Goal: Task Accomplishment & Management: Manage account settings

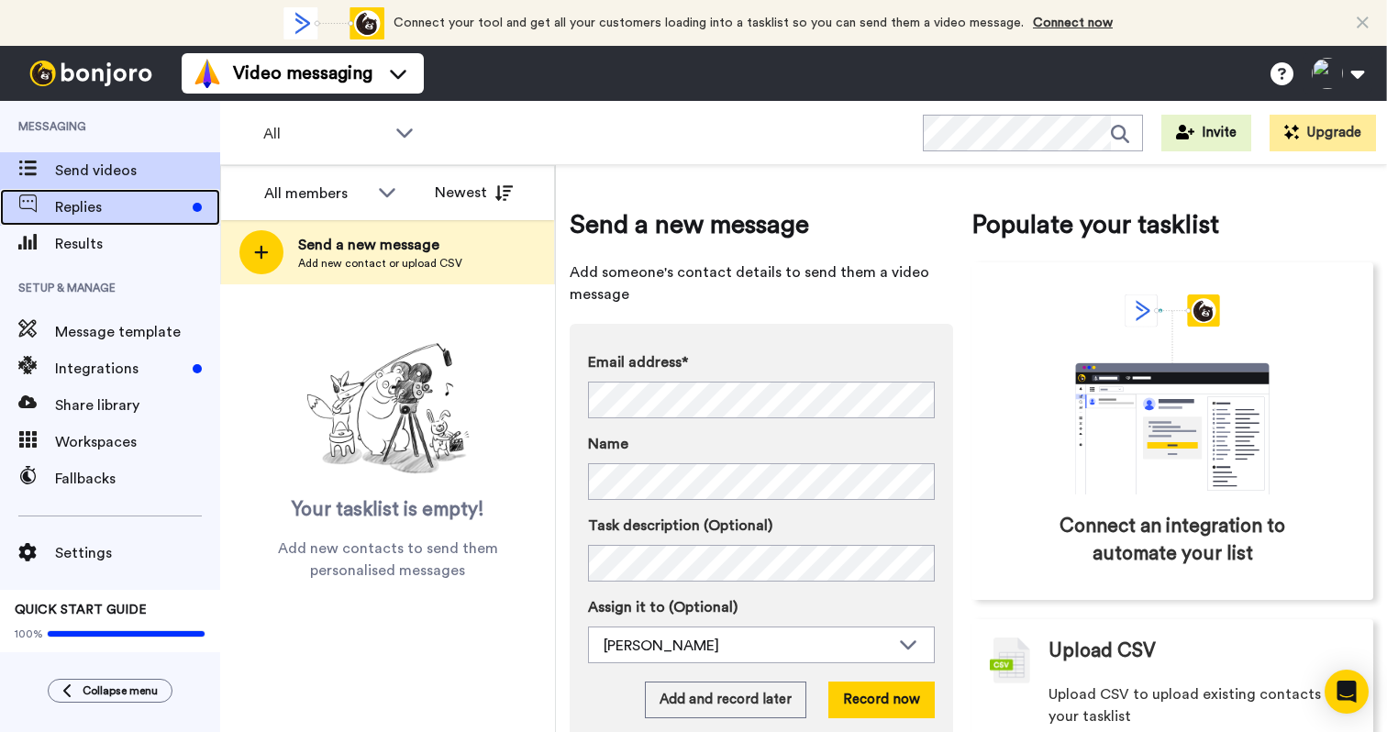
click at [144, 203] on span "Replies" at bounding box center [120, 207] width 130 height 22
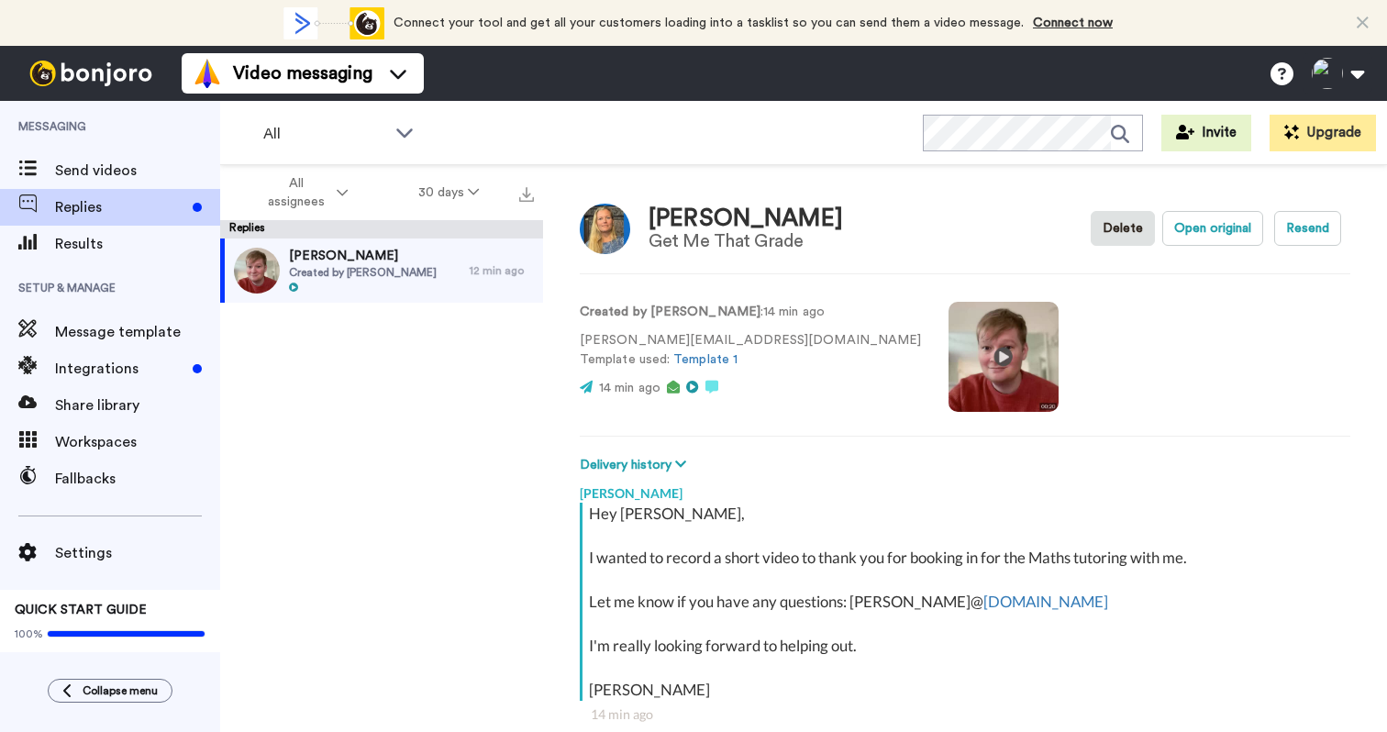
scroll to position [64, 0]
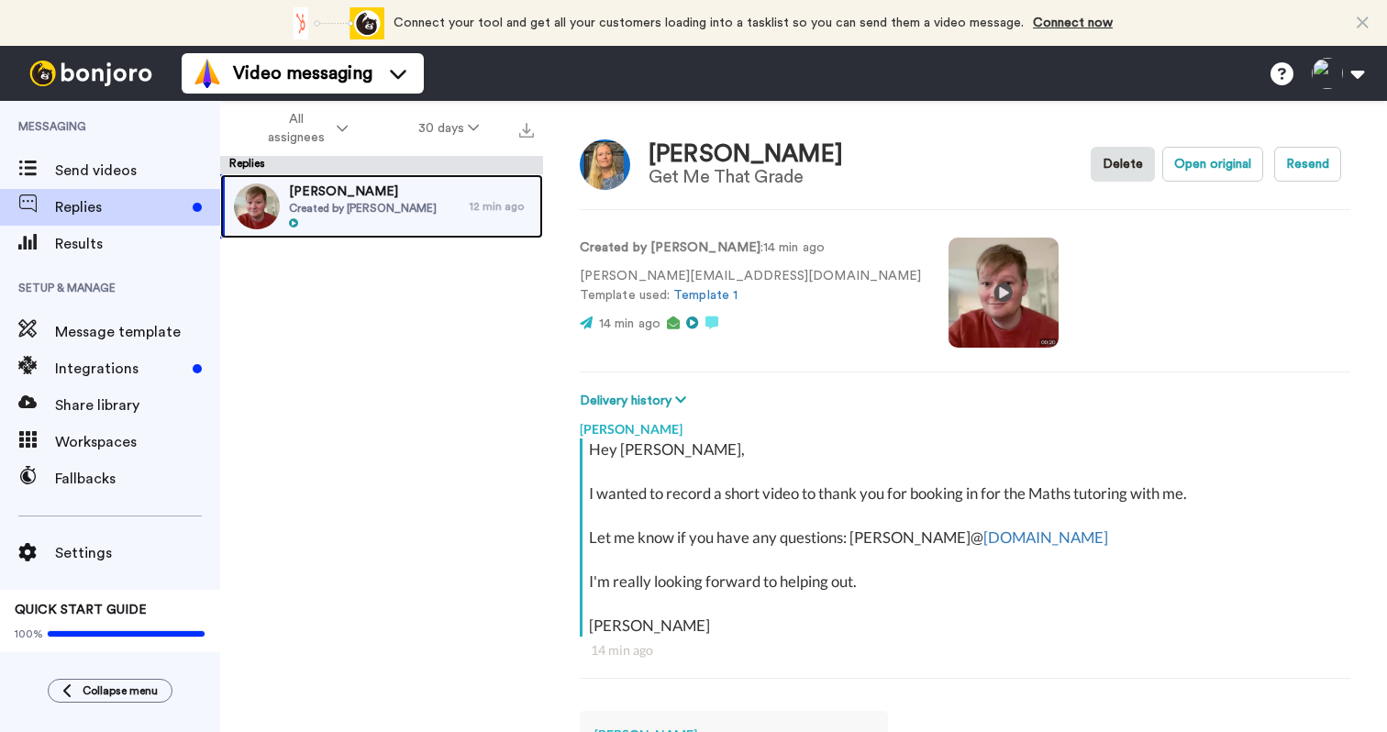
click at [357, 194] on span "[PERSON_NAME]" at bounding box center [363, 192] width 148 height 18
type textarea "x"
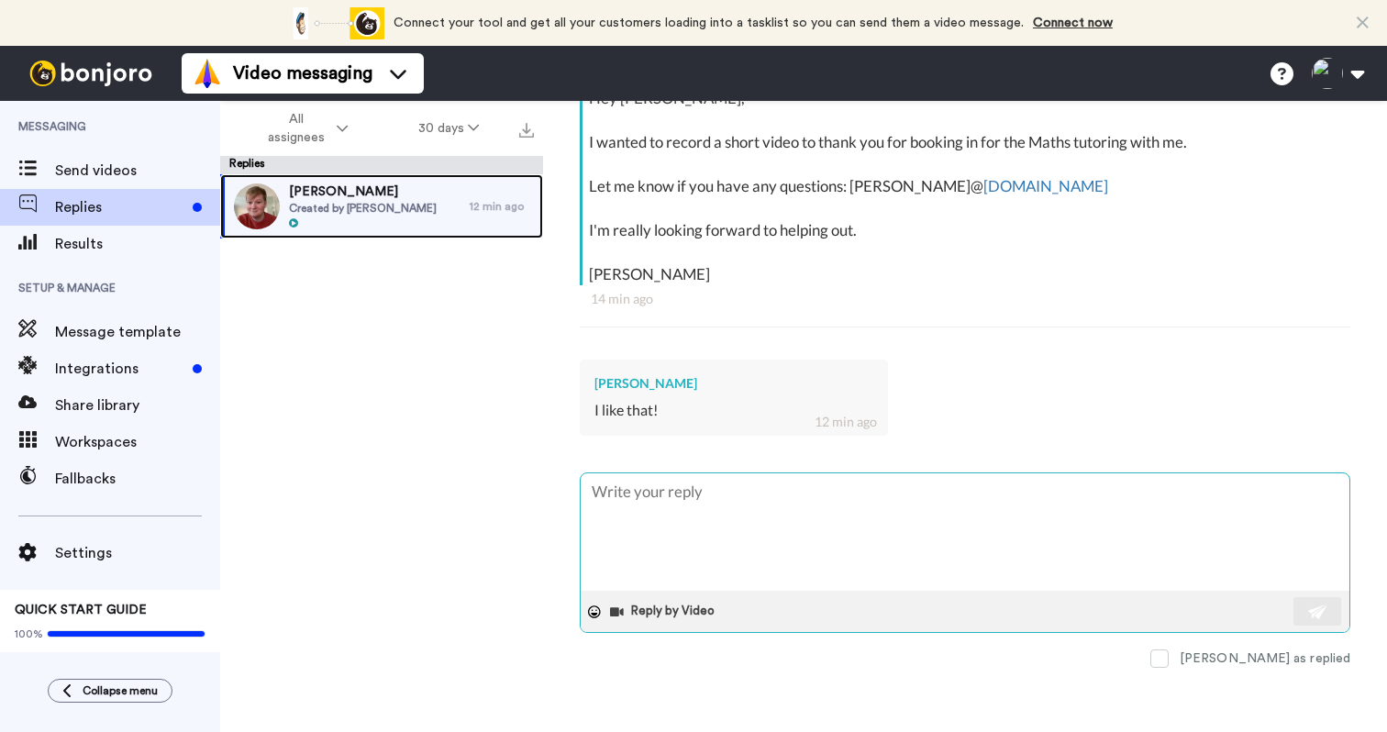
scroll to position [0, 0]
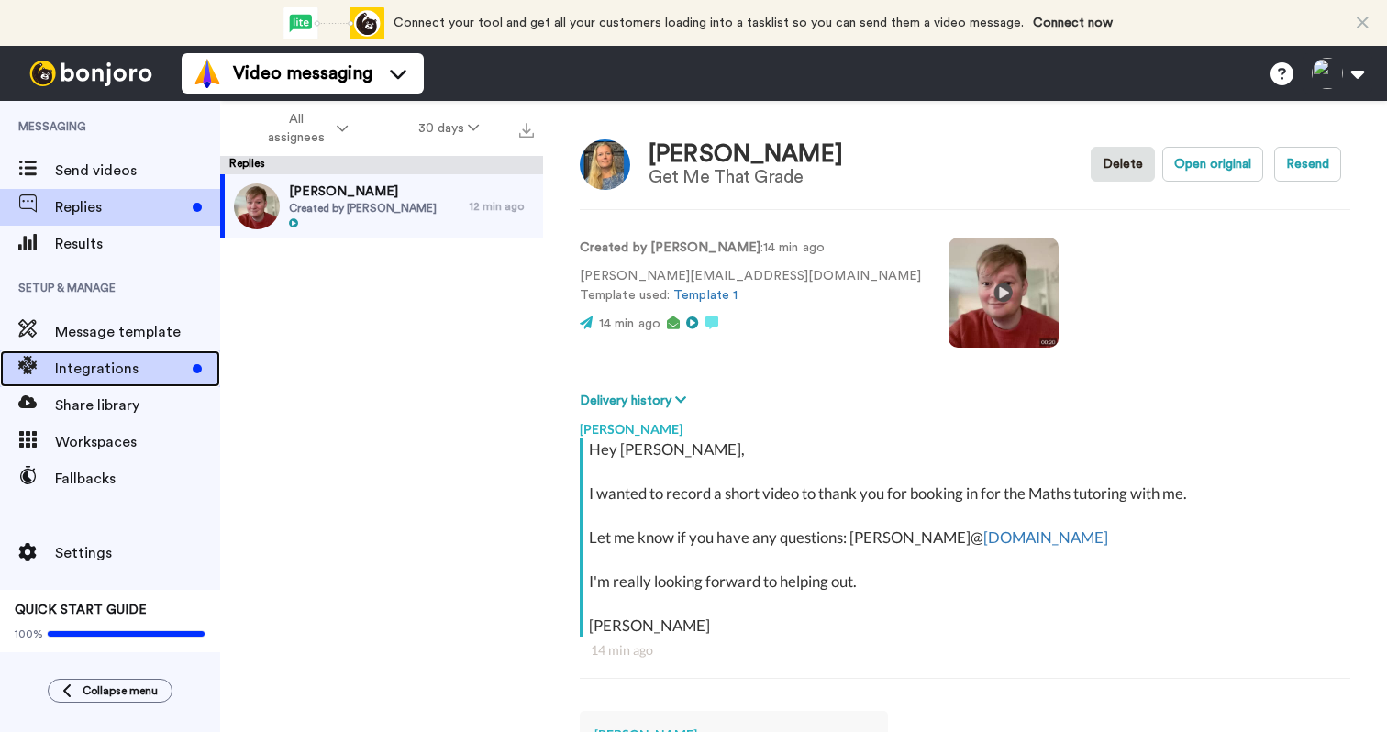
click at [81, 382] on div "Integrations" at bounding box center [110, 369] width 220 height 37
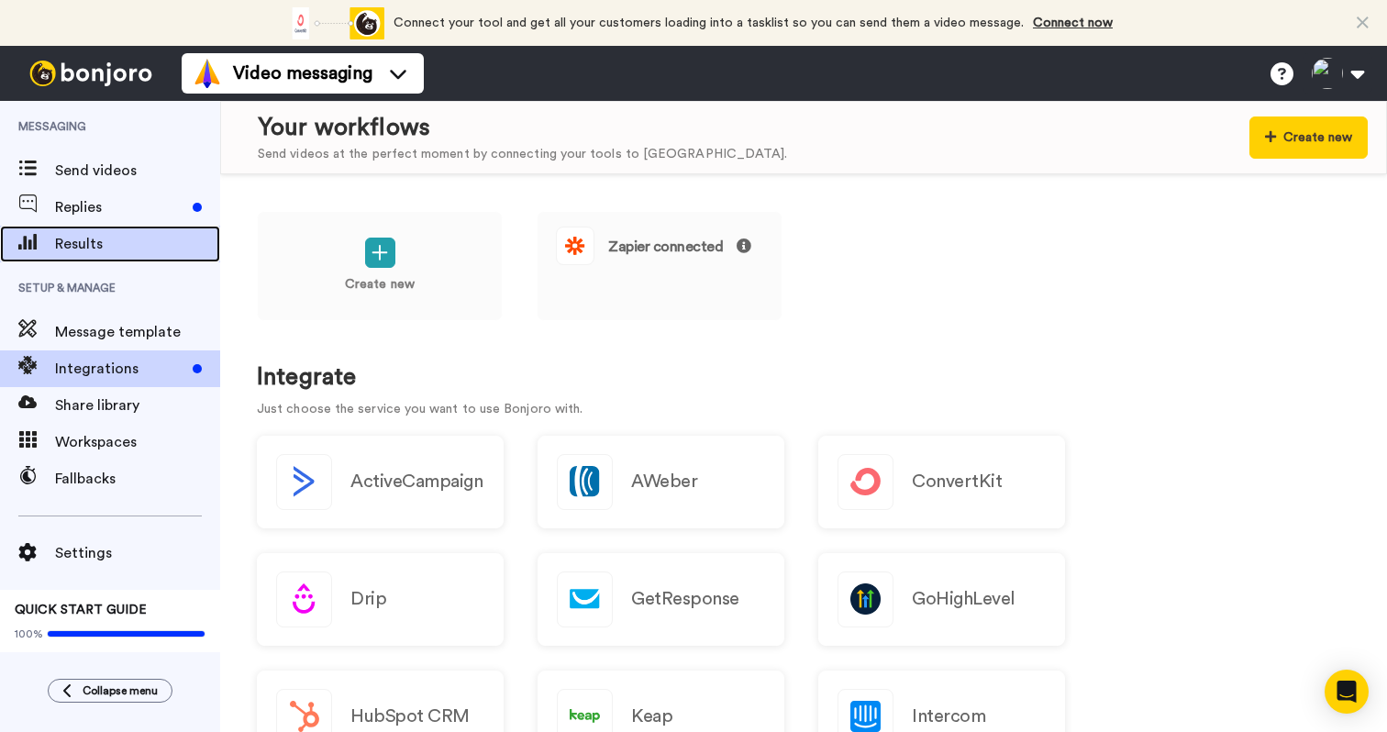
click at [114, 242] on span "Results" at bounding box center [137, 244] width 165 height 22
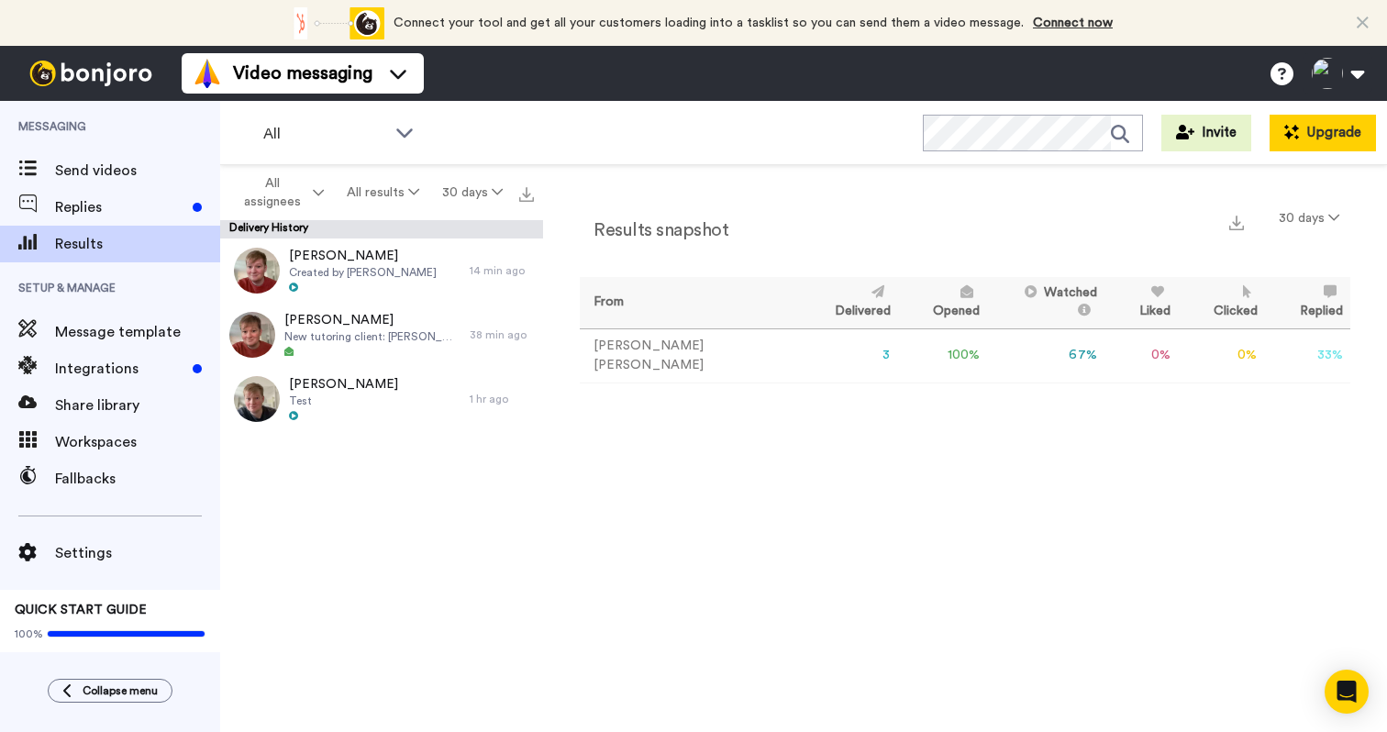
click at [1299, 128] on icon at bounding box center [1292, 132] width 15 height 15
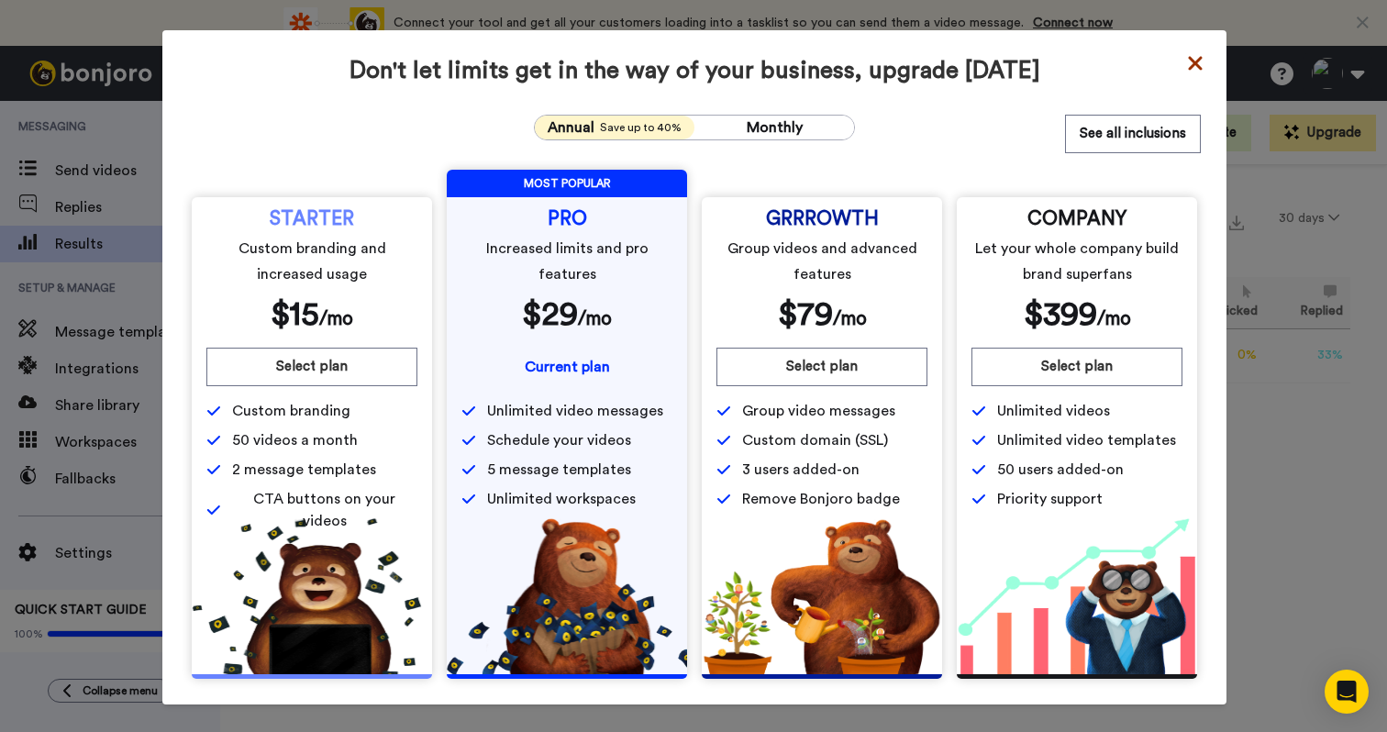
click at [1199, 61] on icon at bounding box center [1195, 63] width 18 height 22
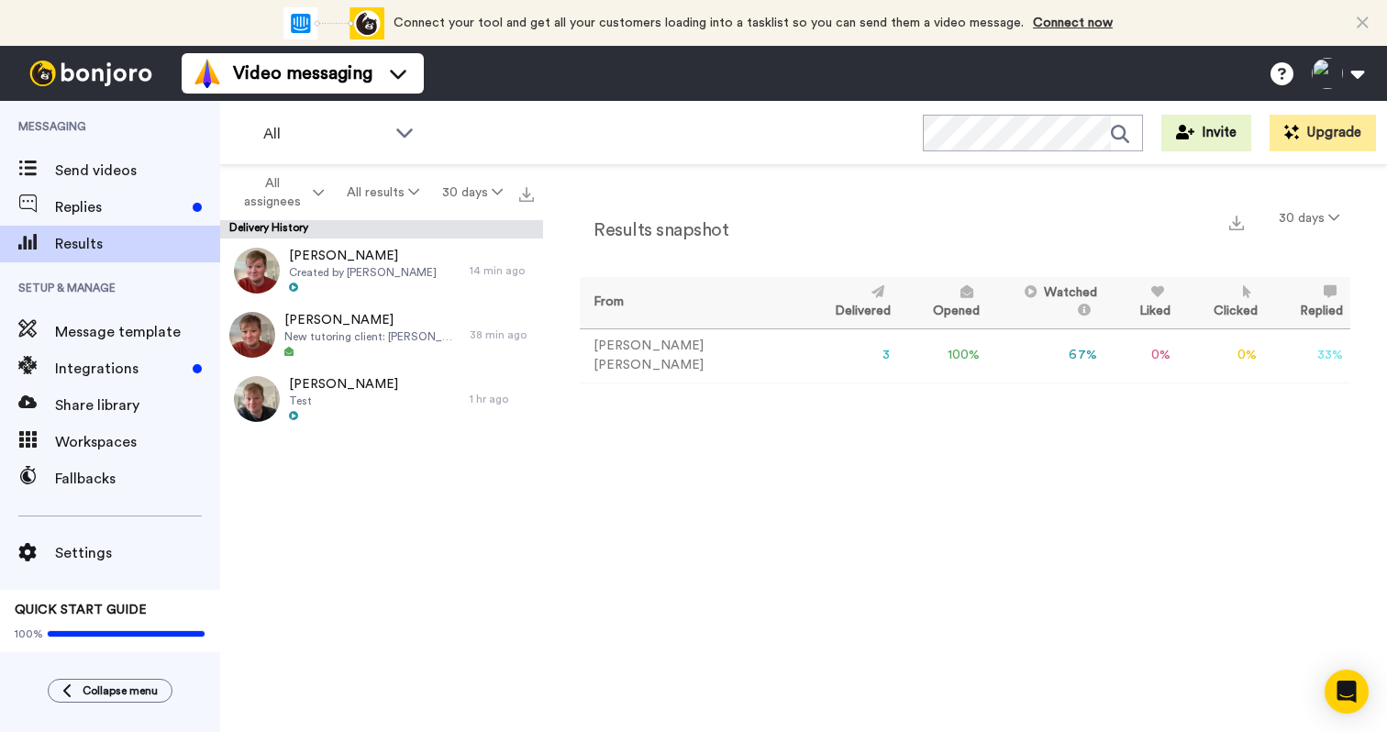
click at [1357, 24] on icon at bounding box center [1363, 23] width 12 height 18
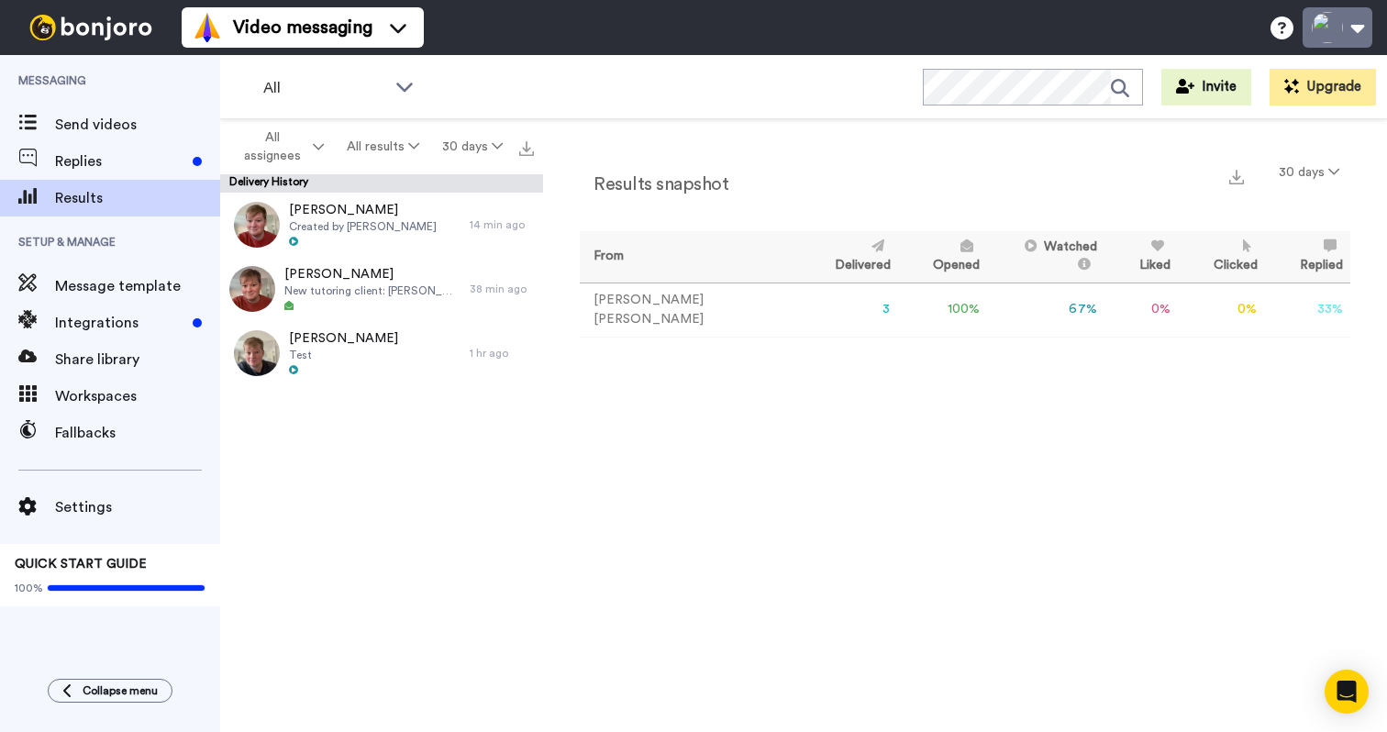
click at [1347, 23] on button at bounding box center [1338, 27] width 70 height 40
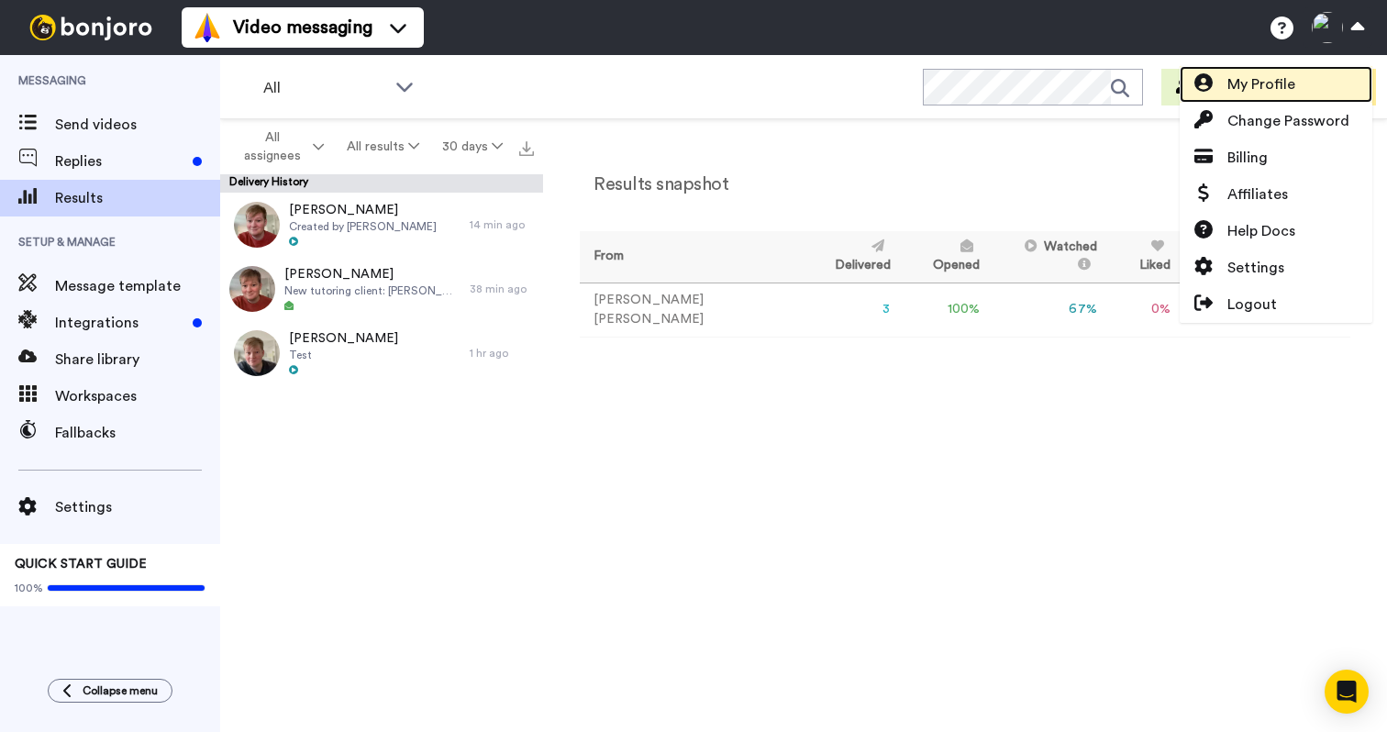
click at [1270, 67] on link "My Profile" at bounding box center [1276, 84] width 193 height 37
click at [1239, 89] on span "My Profile" at bounding box center [1262, 84] width 68 height 22
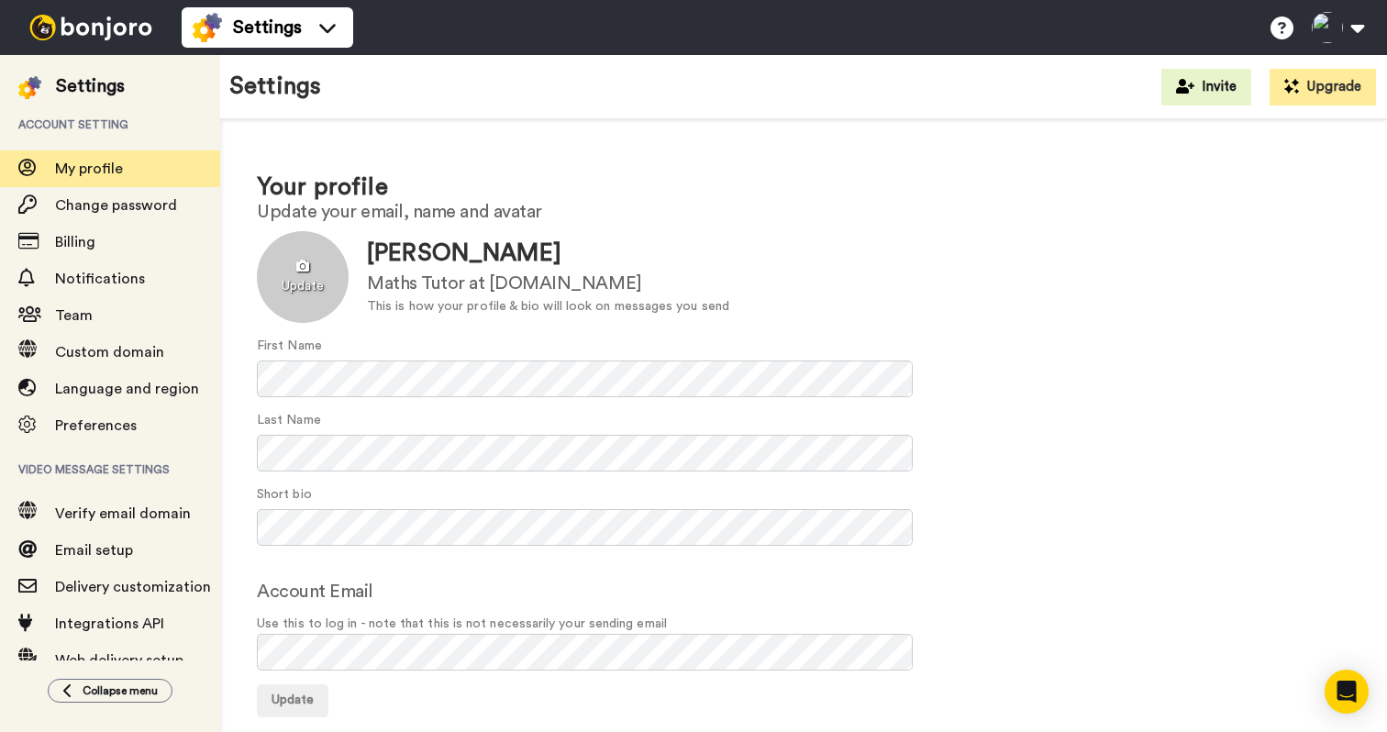
click at [285, 320] on label "Update" at bounding box center [303, 277] width 92 height 92
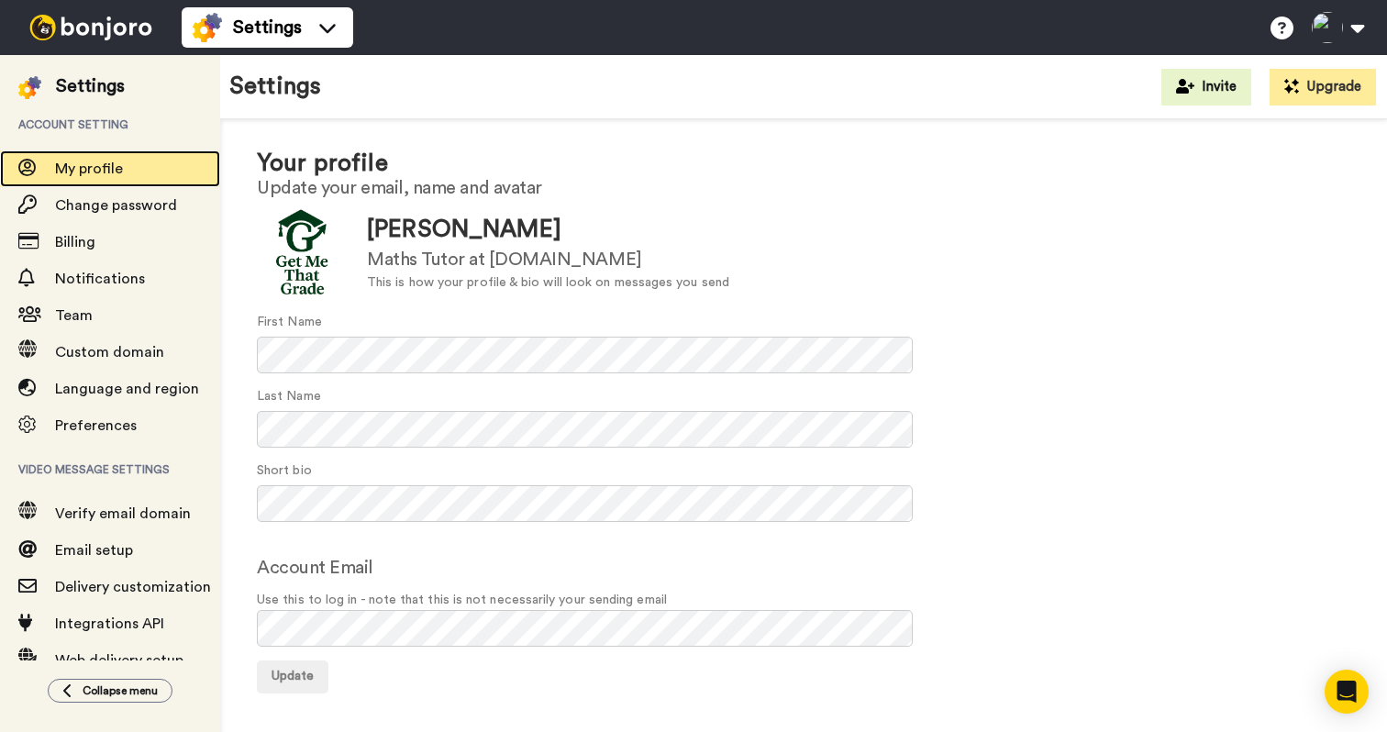
click at [103, 179] on span "My profile" at bounding box center [137, 169] width 165 height 22
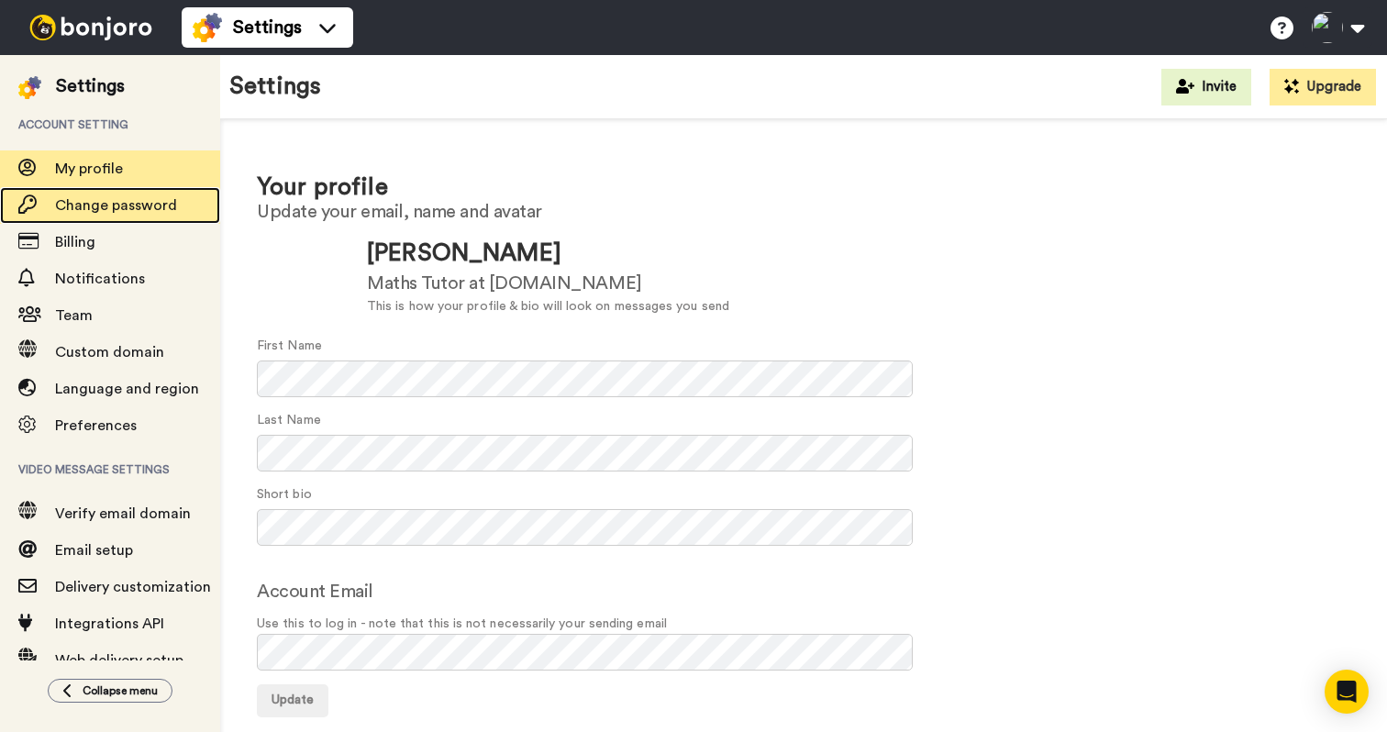
click at [94, 194] on div "Change password" at bounding box center [110, 205] width 220 height 37
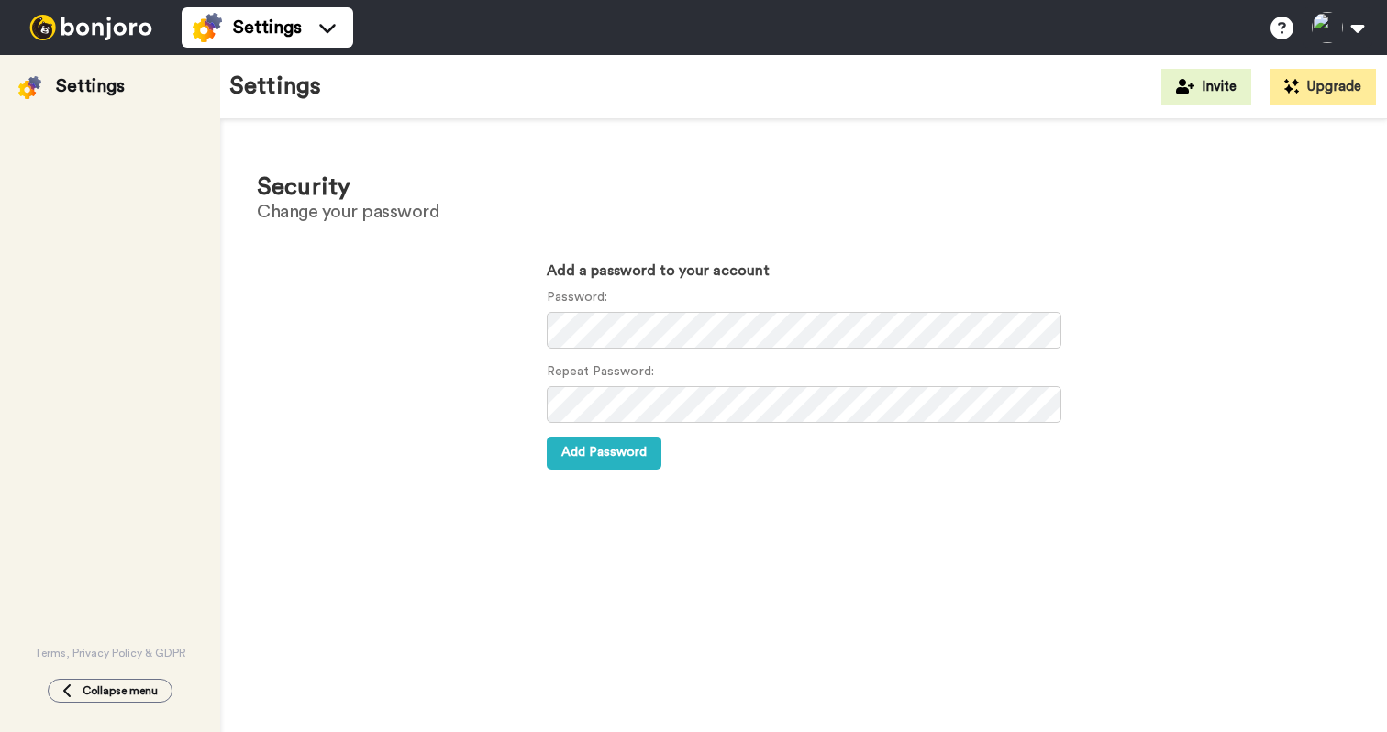
click at [98, 162] on div "Terms, Privacy Policy & GDPR" at bounding box center [110, 380] width 220 height 562
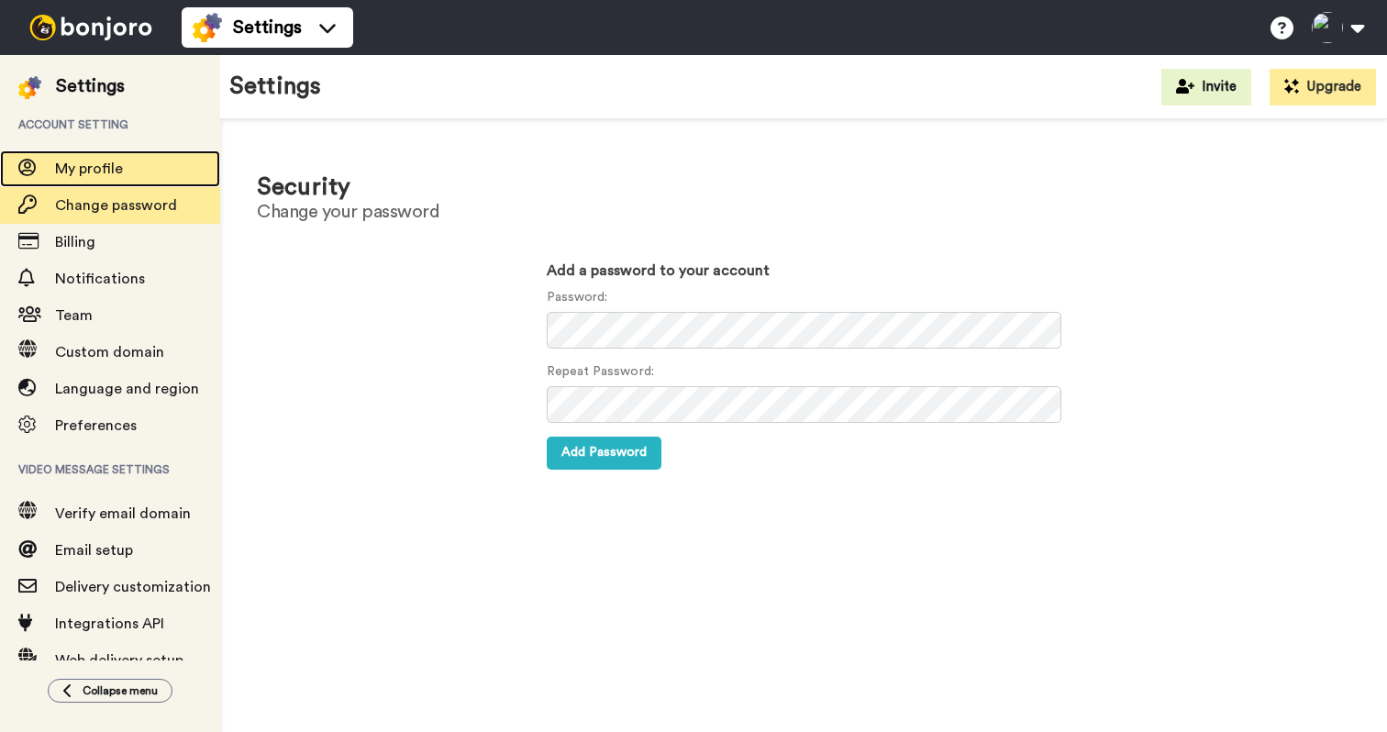
click at [89, 168] on span "My profile" at bounding box center [89, 168] width 68 height 15
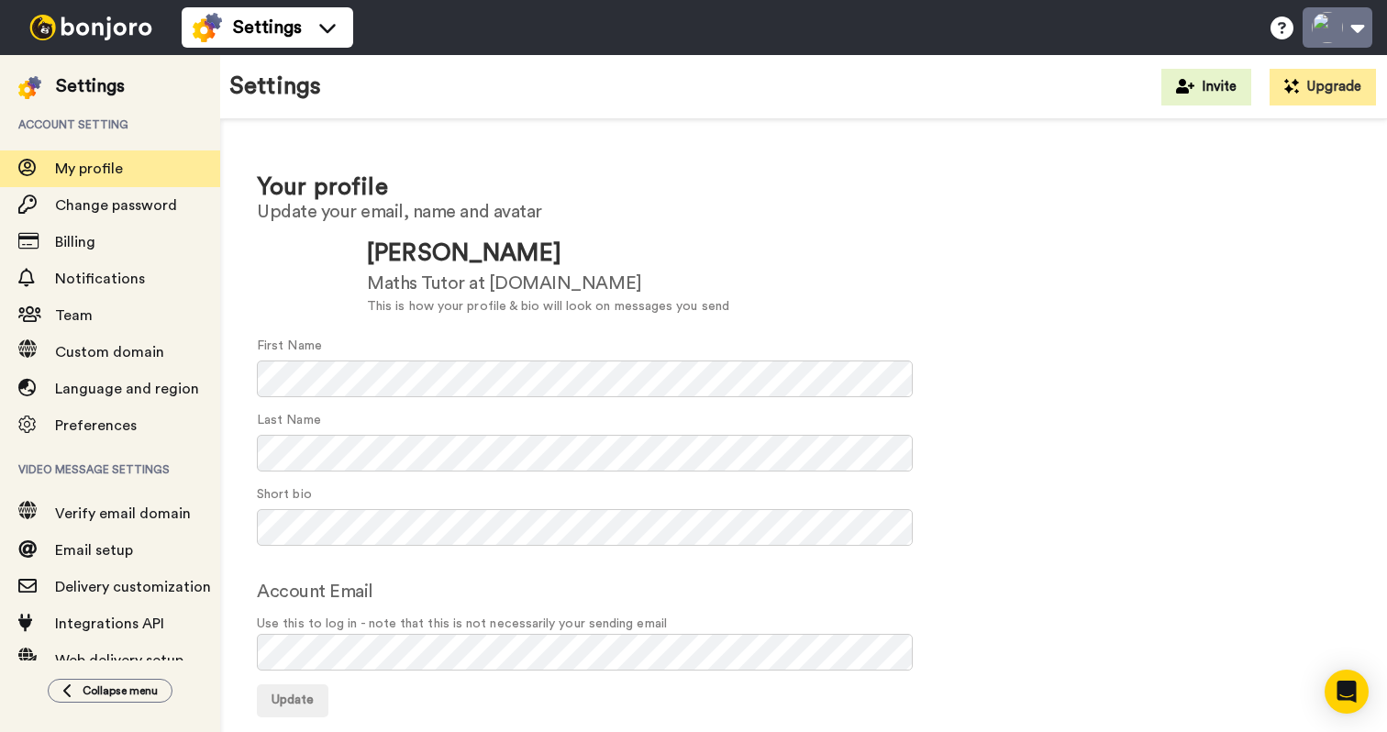
click at [1341, 30] on button at bounding box center [1338, 27] width 70 height 40
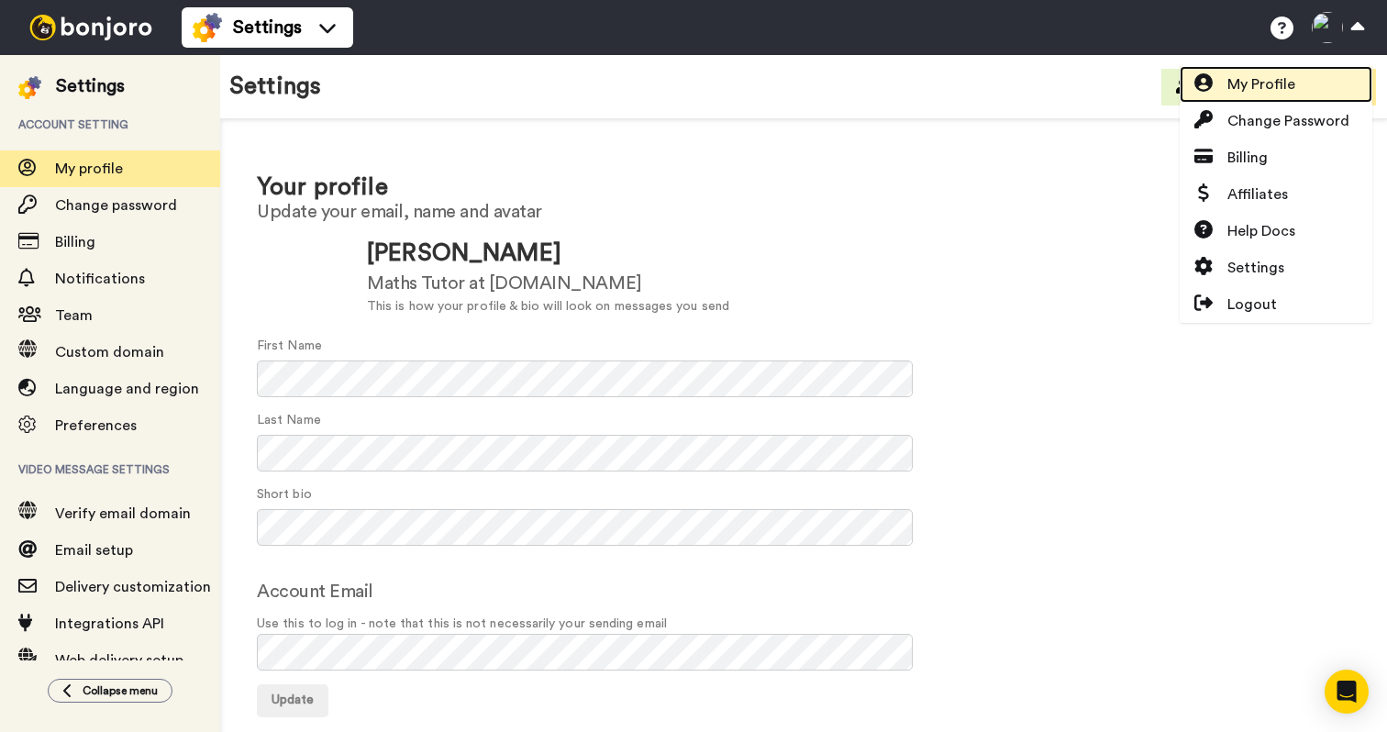
click at [1234, 73] on span "My Profile" at bounding box center [1262, 84] width 68 height 22
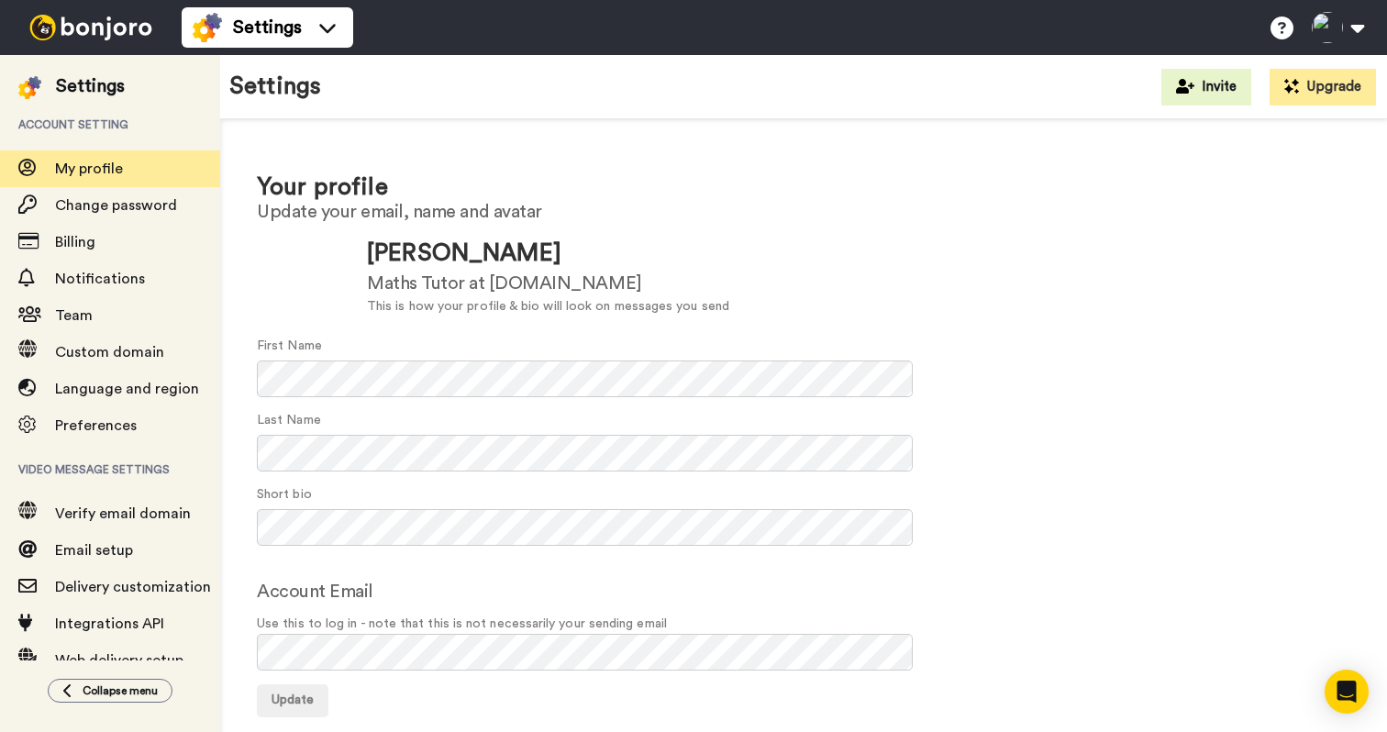
scroll to position [24, 0]
click at [69, 245] on span "Billing" at bounding box center [75, 242] width 40 height 15
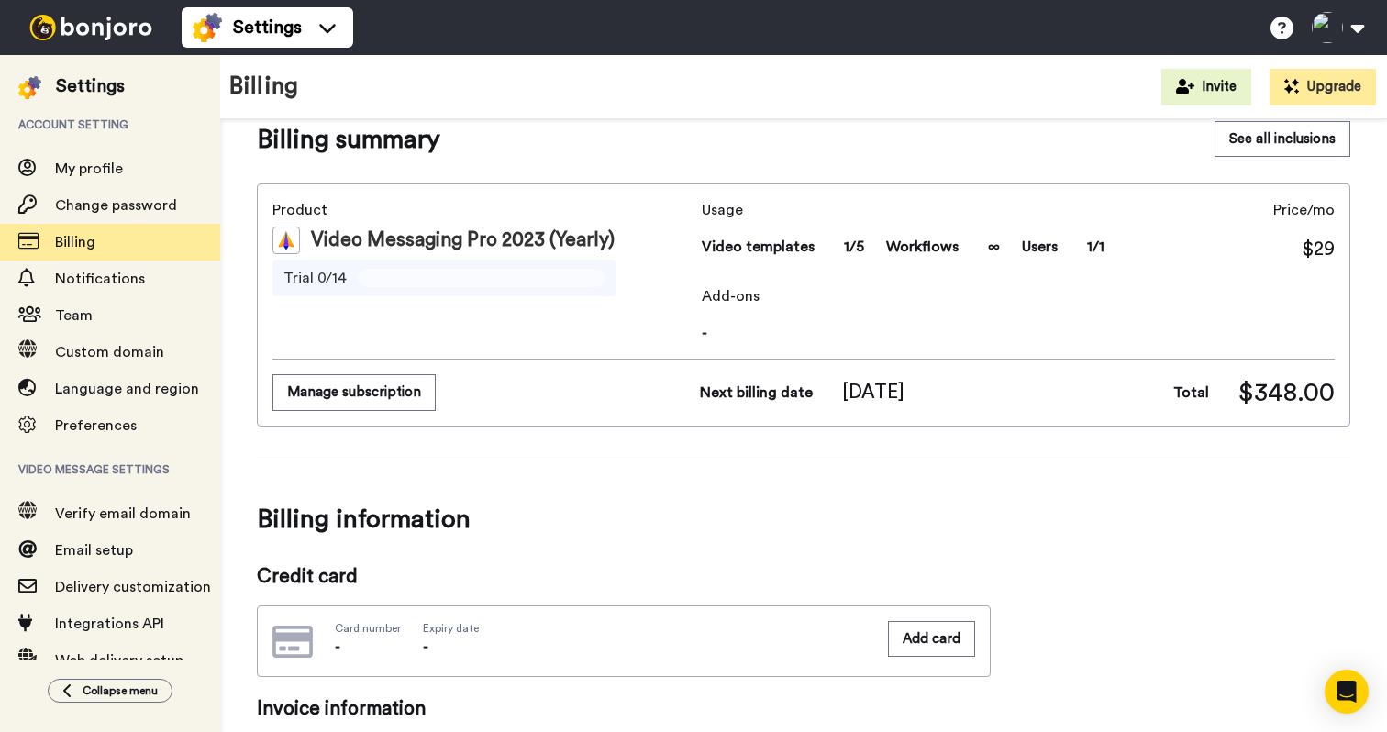
scroll to position [424, 0]
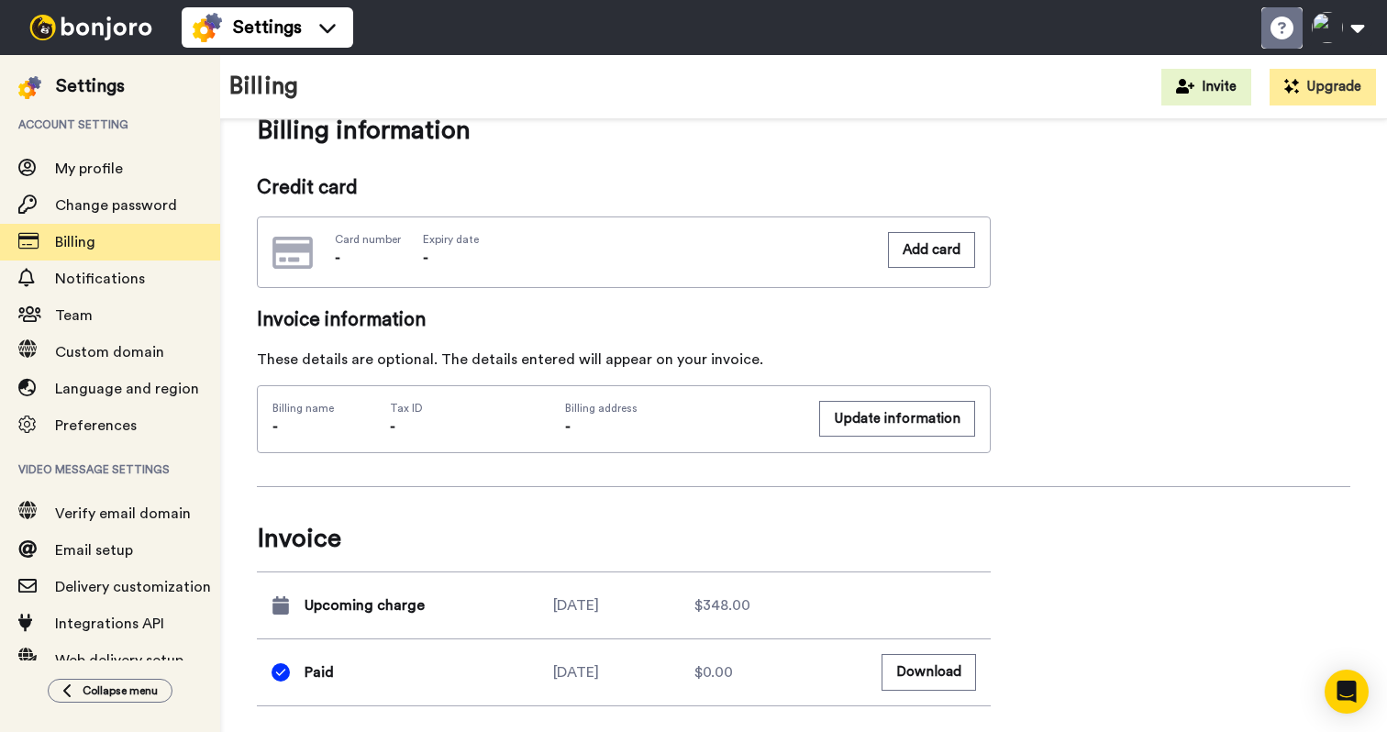
click at [1281, 39] on li "Help docs" at bounding box center [1282, 27] width 41 height 41
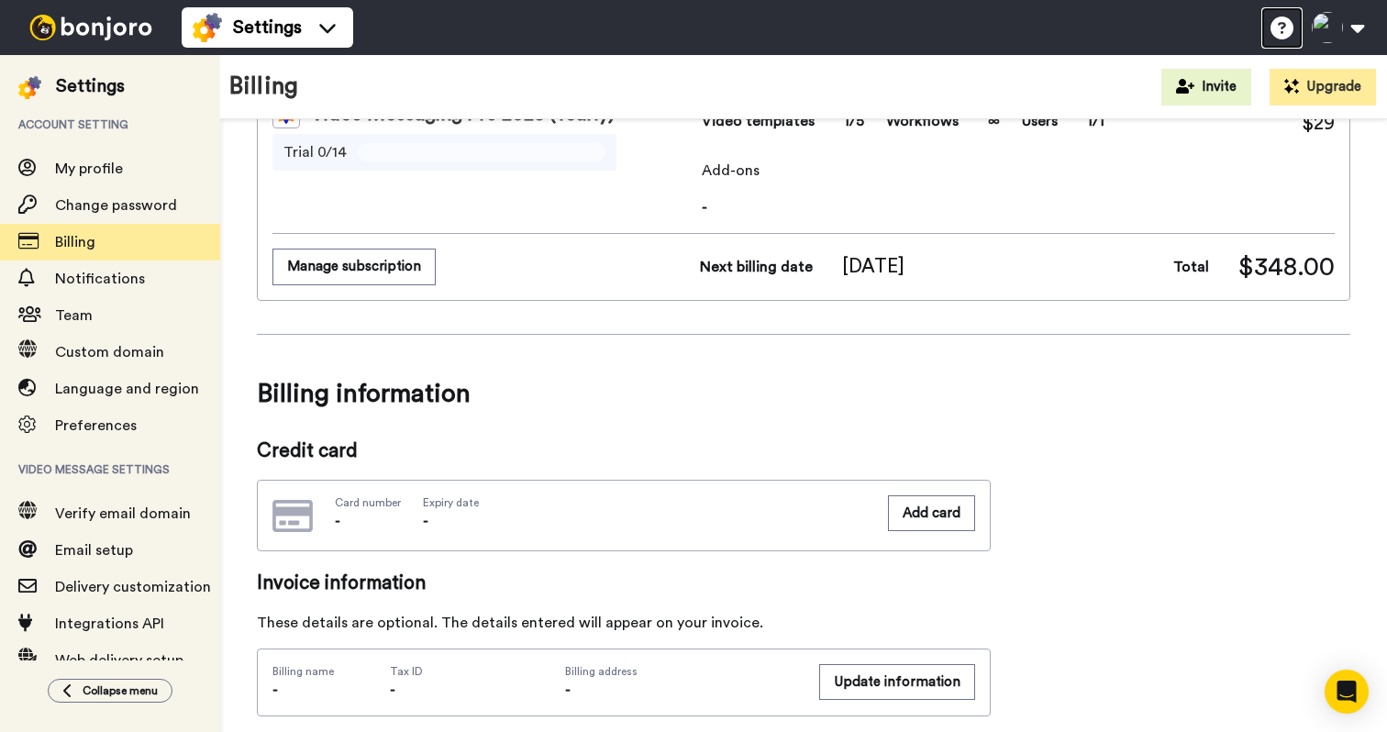
scroll to position [0, 0]
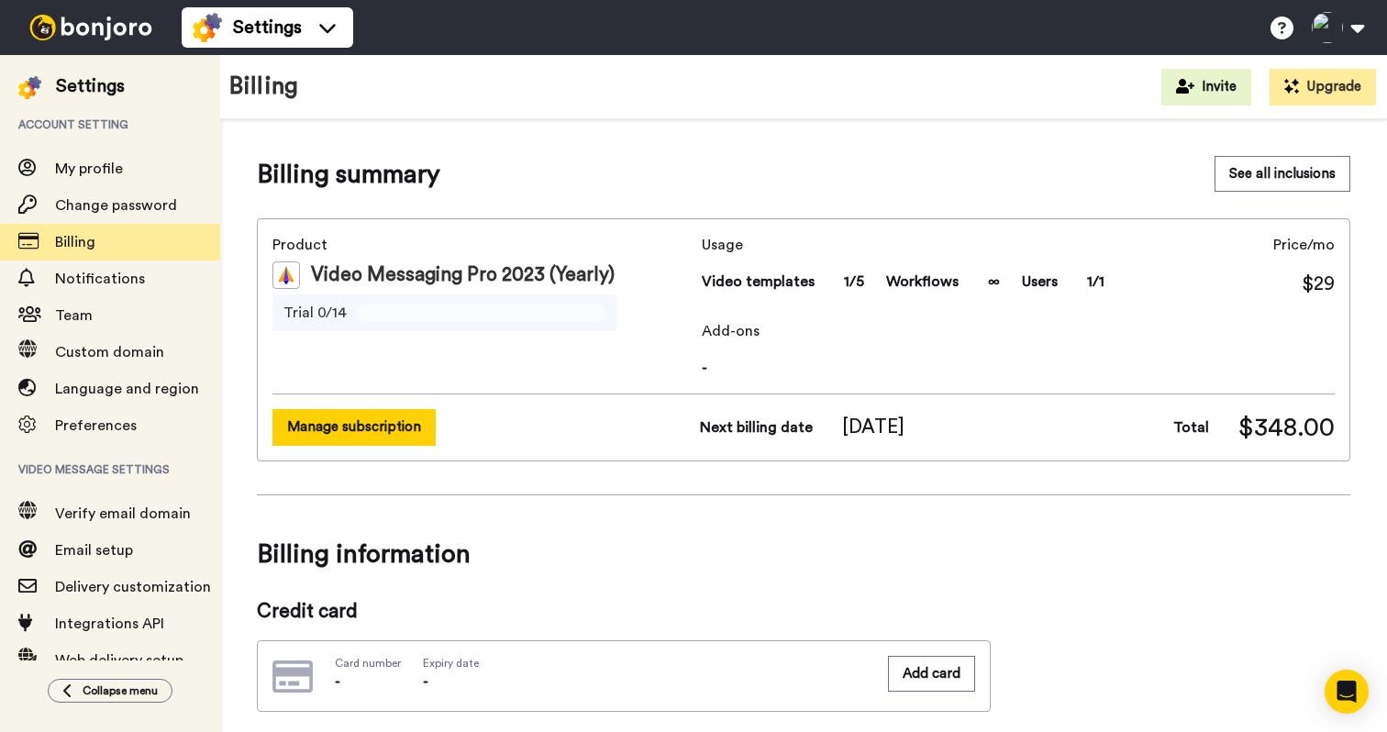
click at [388, 433] on button "Manage subscription" at bounding box center [354, 427] width 163 height 36
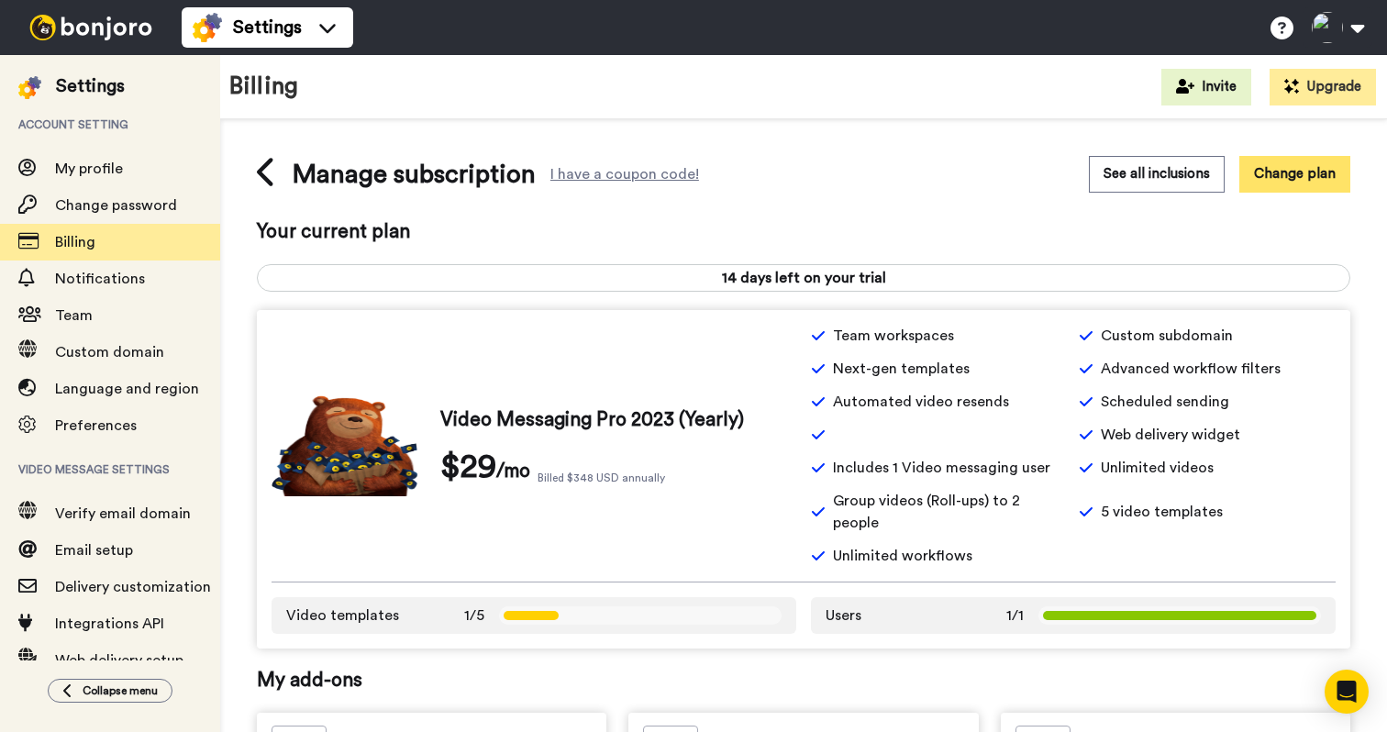
click at [1286, 180] on button "Change plan" at bounding box center [1295, 174] width 111 height 36
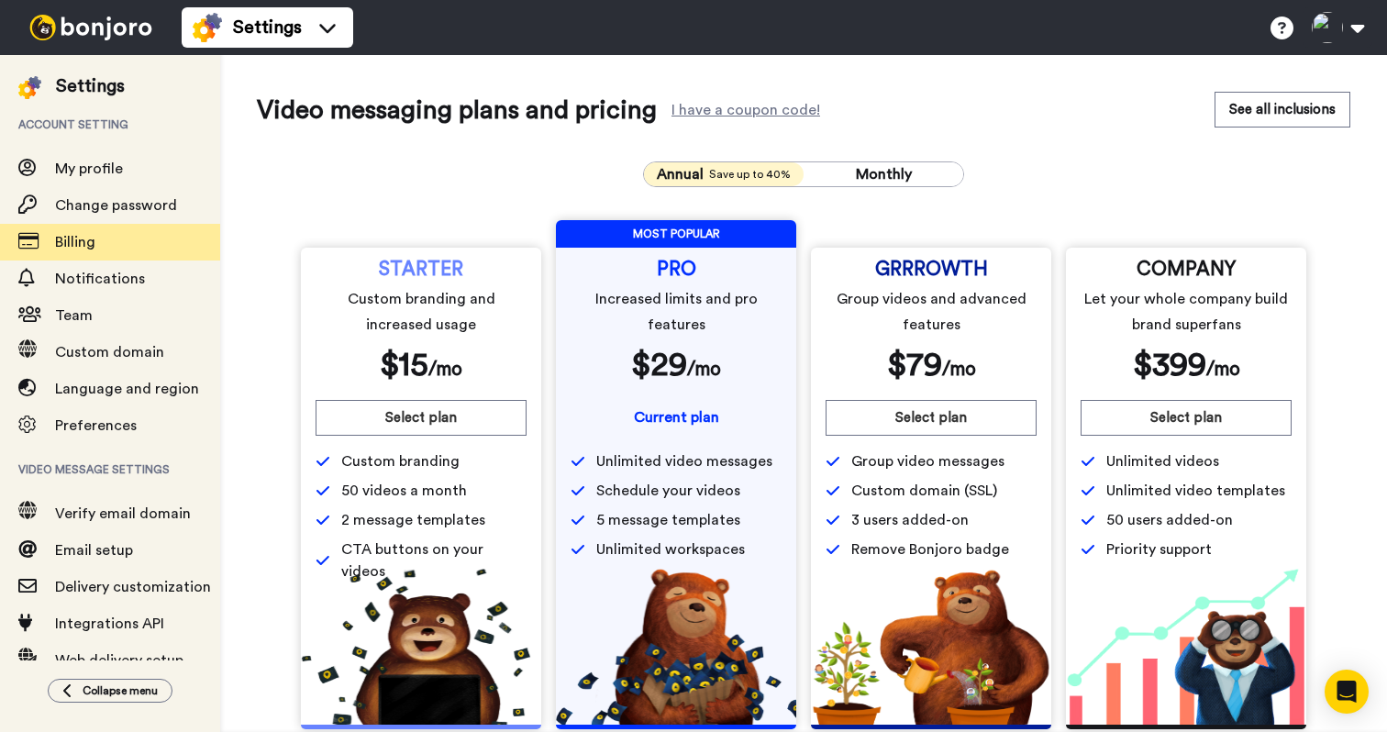
click at [62, 30] on img at bounding box center [91, 28] width 138 height 26
